Goal: Check status: Check status

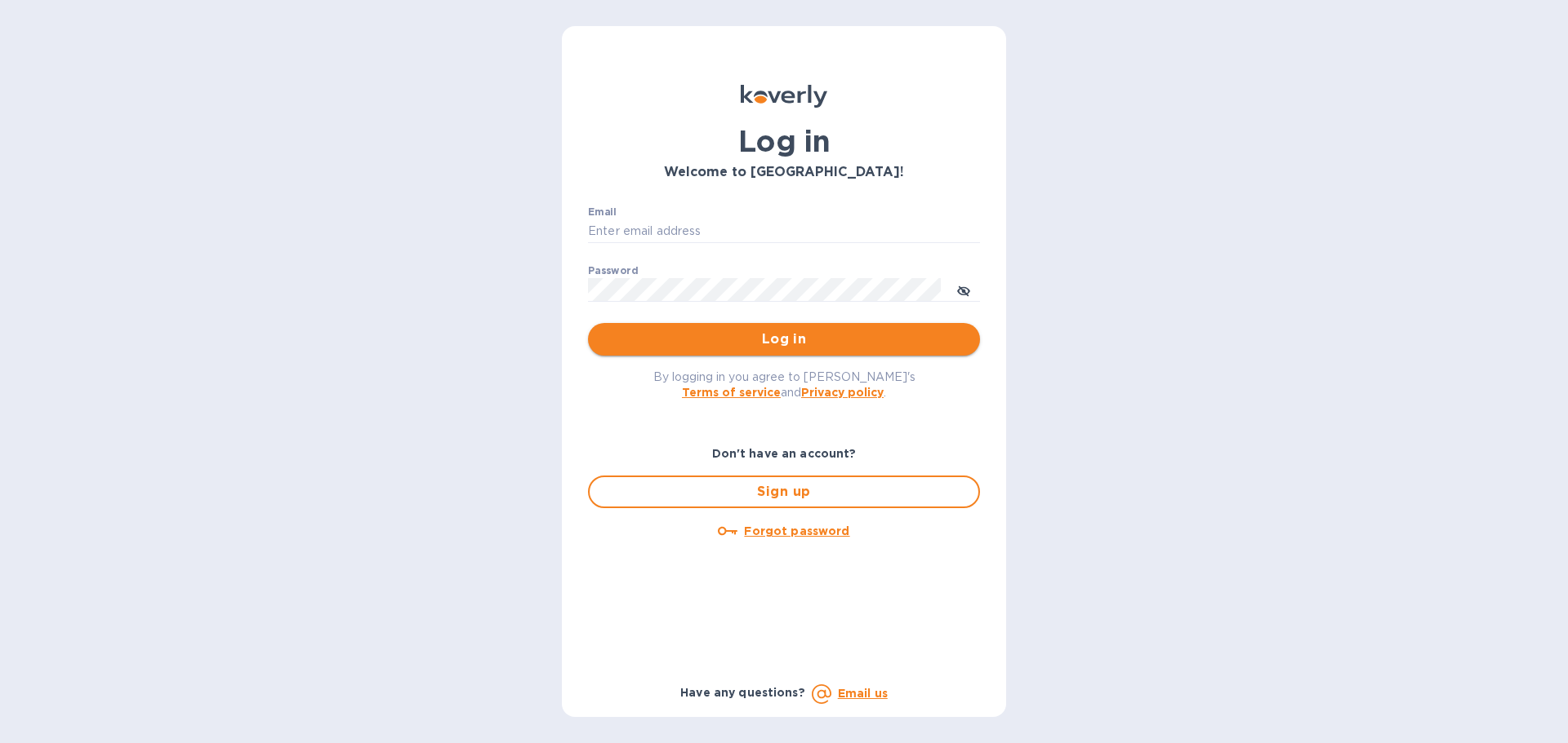
type input "[EMAIL_ADDRESS][DOMAIN_NAME]"
click at [847, 343] on span "Log in" at bounding box center [784, 339] width 366 height 20
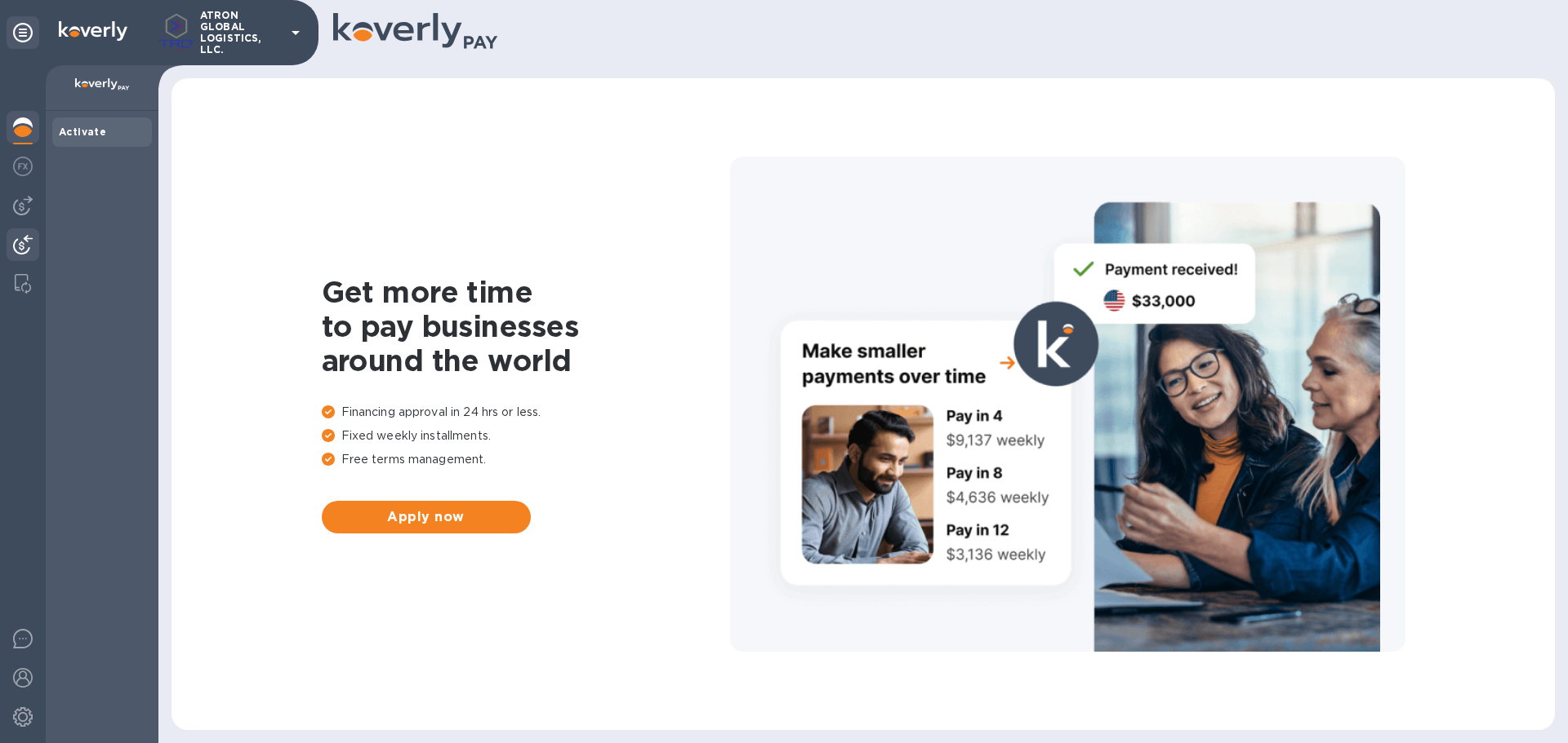
click at [22, 242] on img at bounding box center [23, 245] width 20 height 20
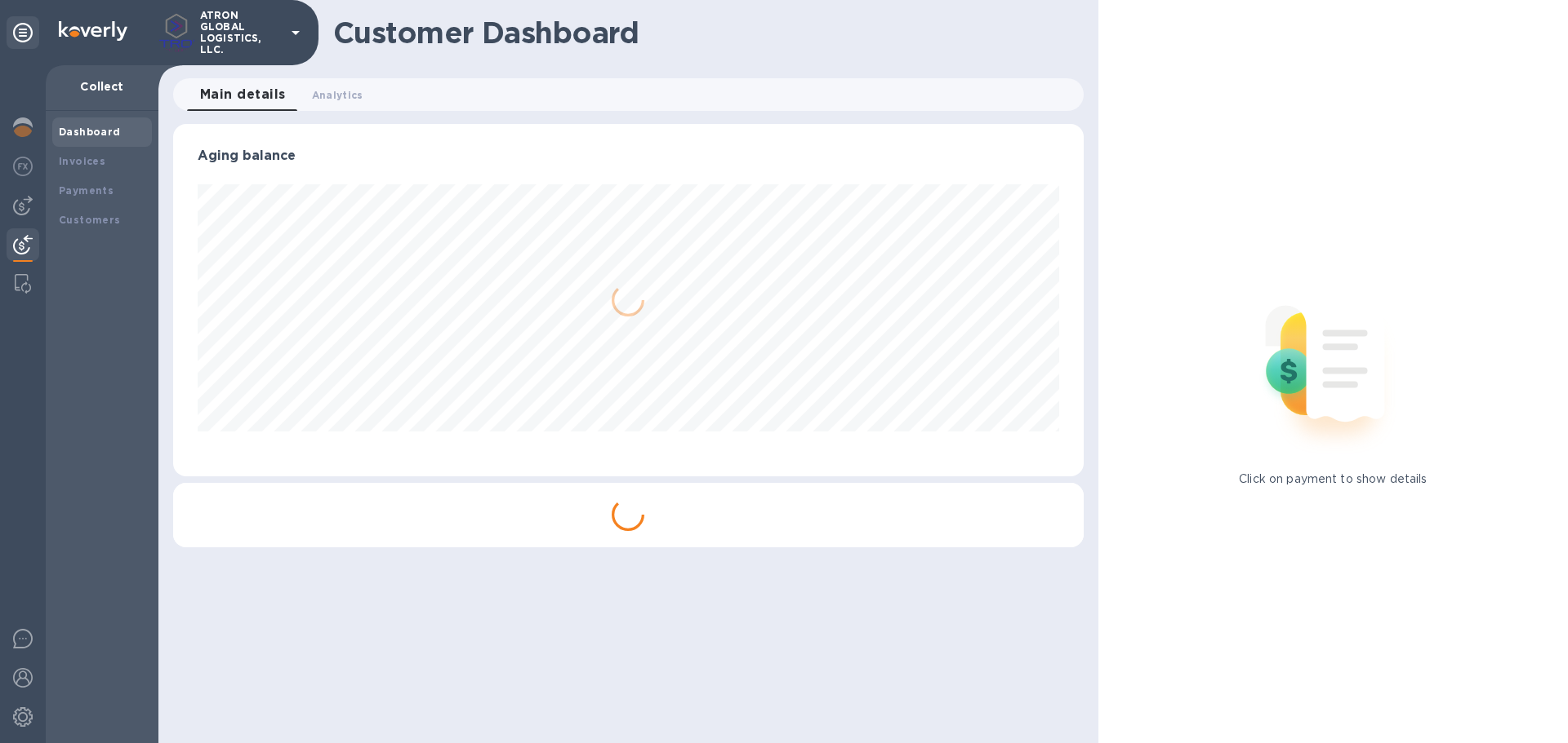
scroll to position [352, 909]
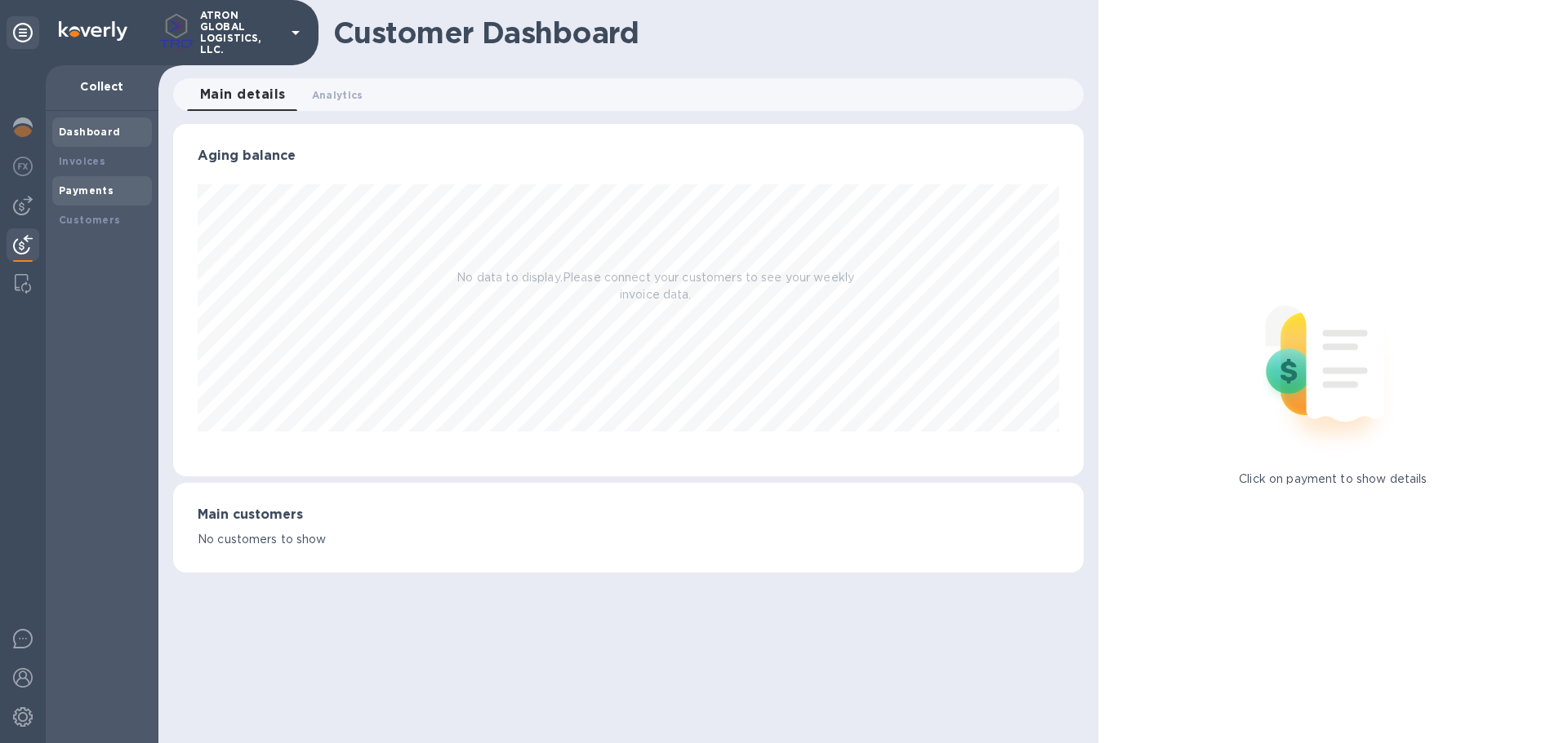
click at [84, 186] on b "Payments" at bounding box center [86, 190] width 55 height 12
